Goal: Check status: Check status

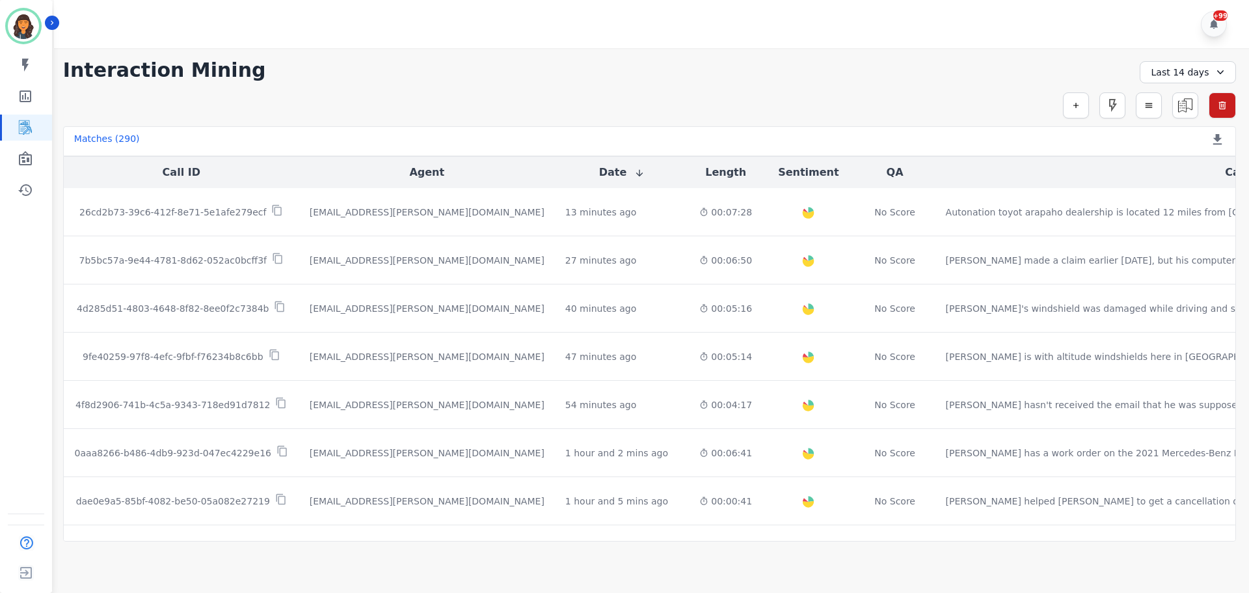
click at [1181, 70] on div "Last 14 days" at bounding box center [1188, 72] width 96 height 22
click at [1189, 113] on li "[DATE]" at bounding box center [1196, 117] width 65 height 13
click at [1183, 76] on div "[DATE]" at bounding box center [1188, 72] width 96 height 22
click at [1182, 131] on li "[DATE]" at bounding box center [1196, 133] width 65 height 13
